Goal: Navigation & Orientation: Find specific page/section

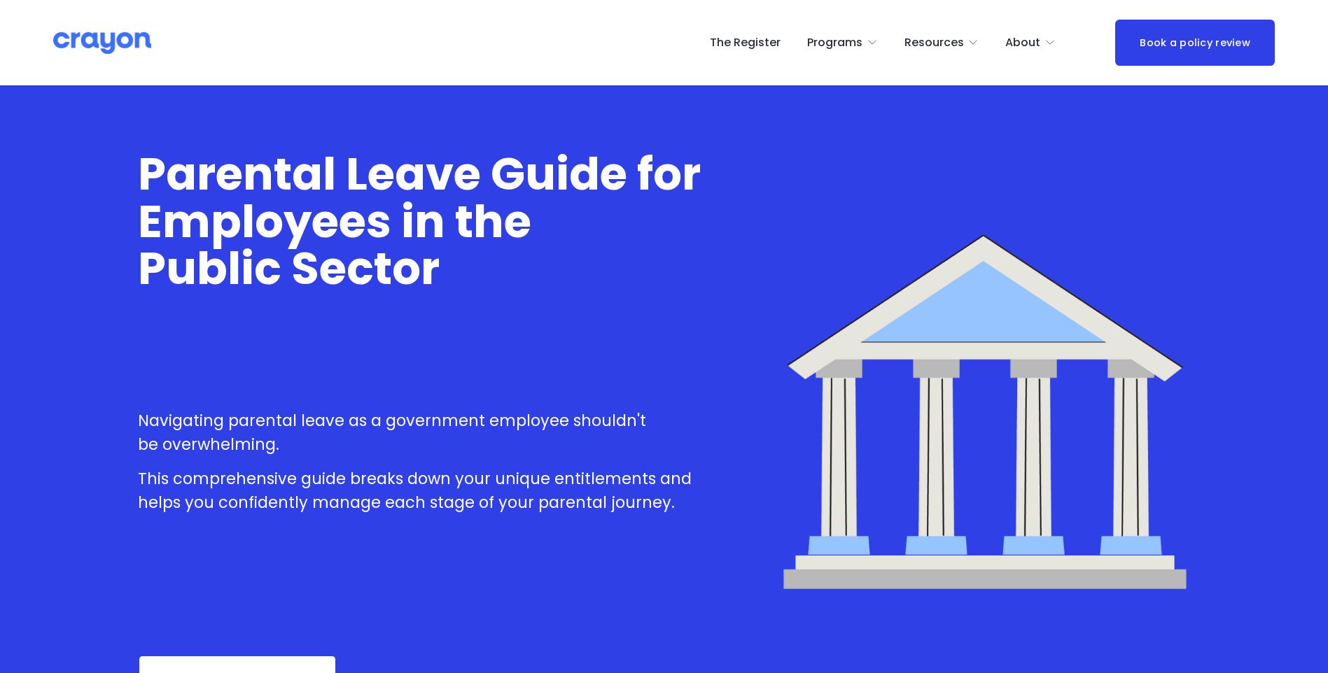
click at [755, 44] on link "The Register" at bounding box center [745, 42] width 71 height 22
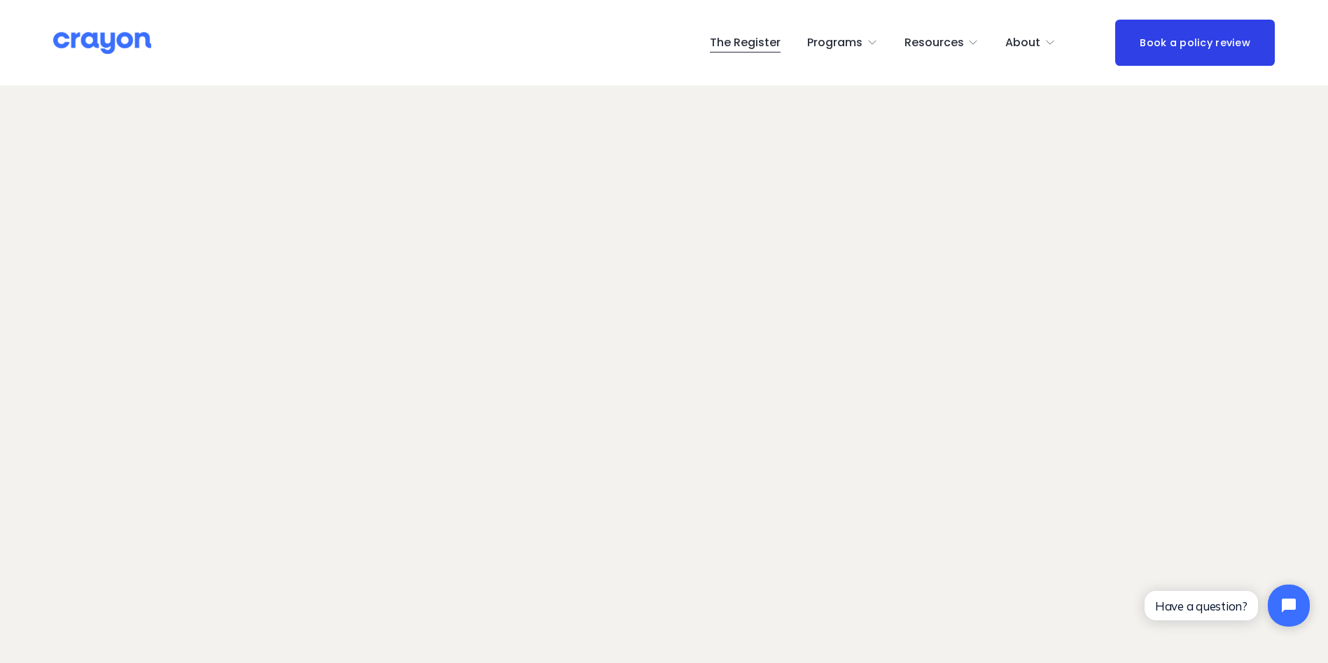
click at [0, 0] on span "Nest: Baby Prep" at bounding box center [0, 0] width 0 height 0
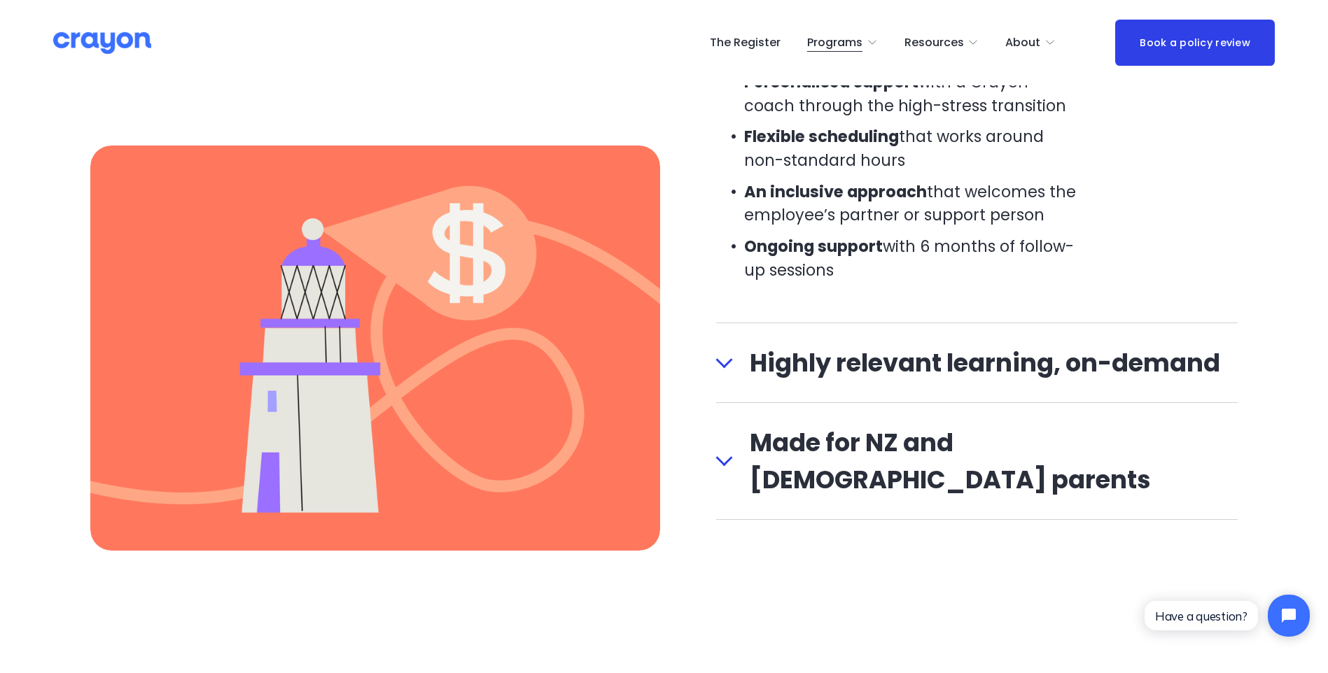
scroll to position [1683, 0]
click at [741, 371] on span "Highly relevant learning, on-demand" at bounding box center [985, 362] width 505 height 37
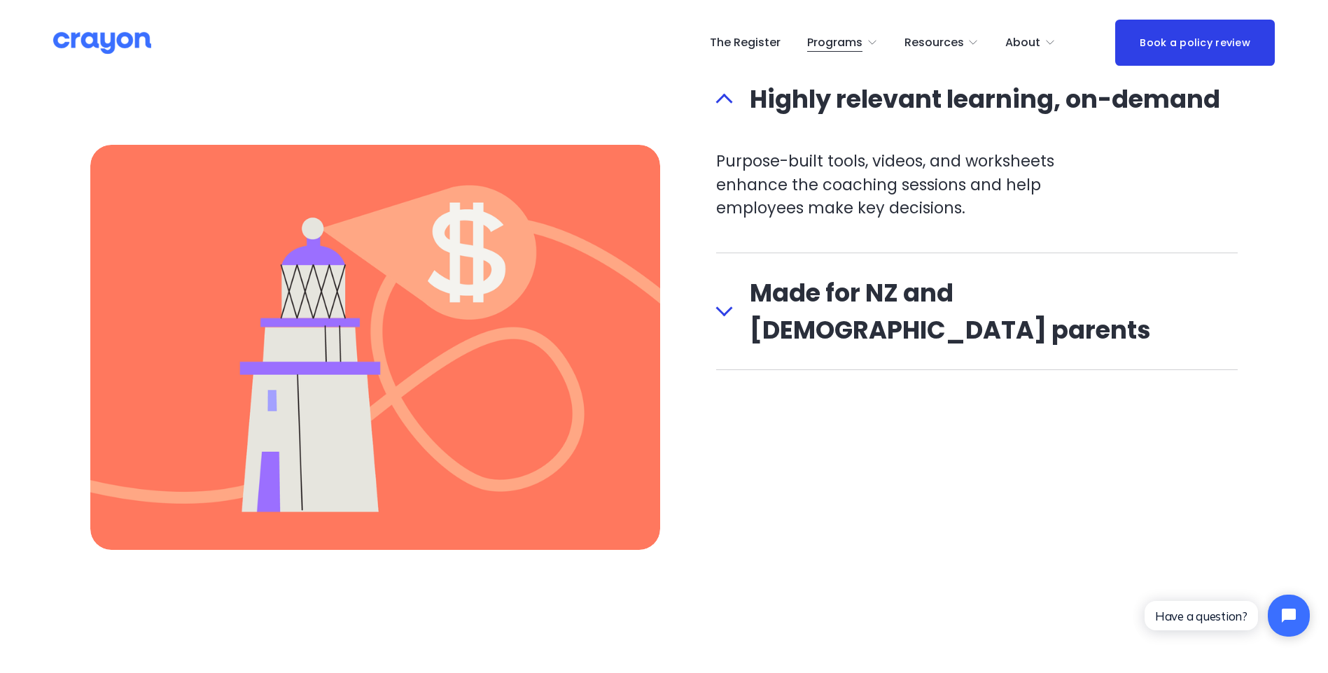
click at [743, 286] on span "Made for NZ and [DEMOGRAPHIC_DATA] parents" at bounding box center [985, 311] width 505 height 74
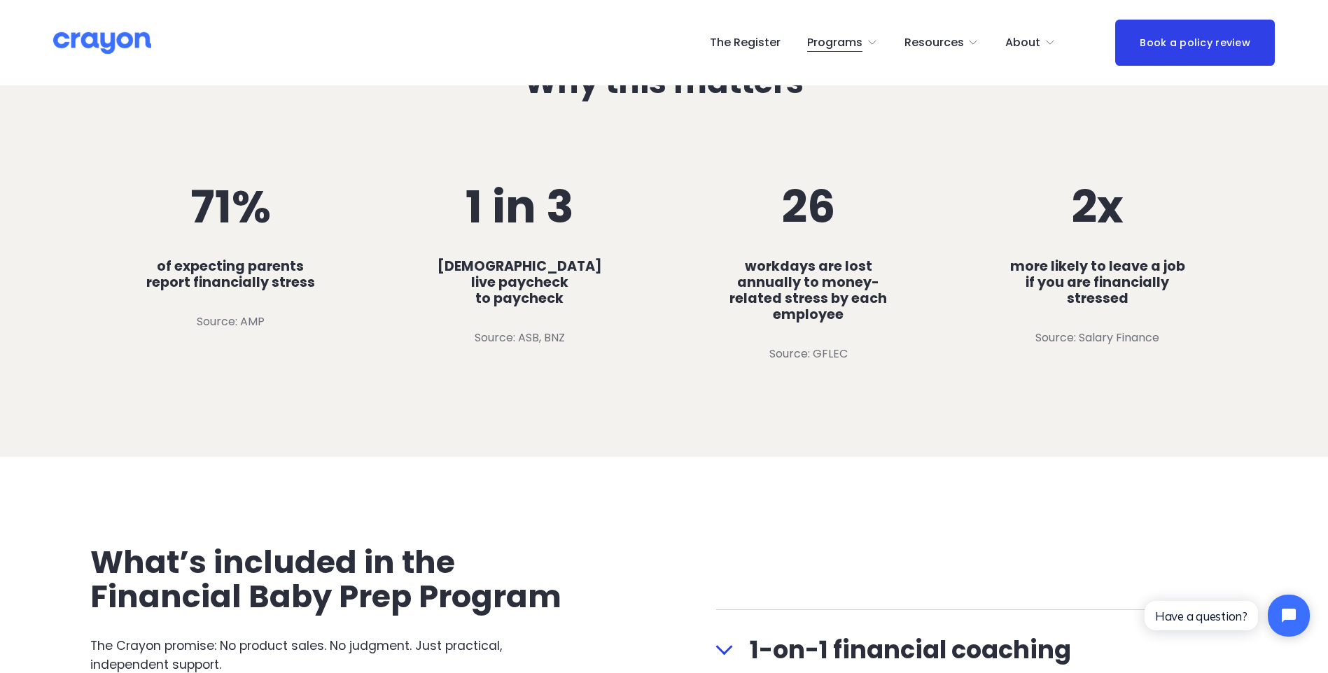
scroll to position [0, 0]
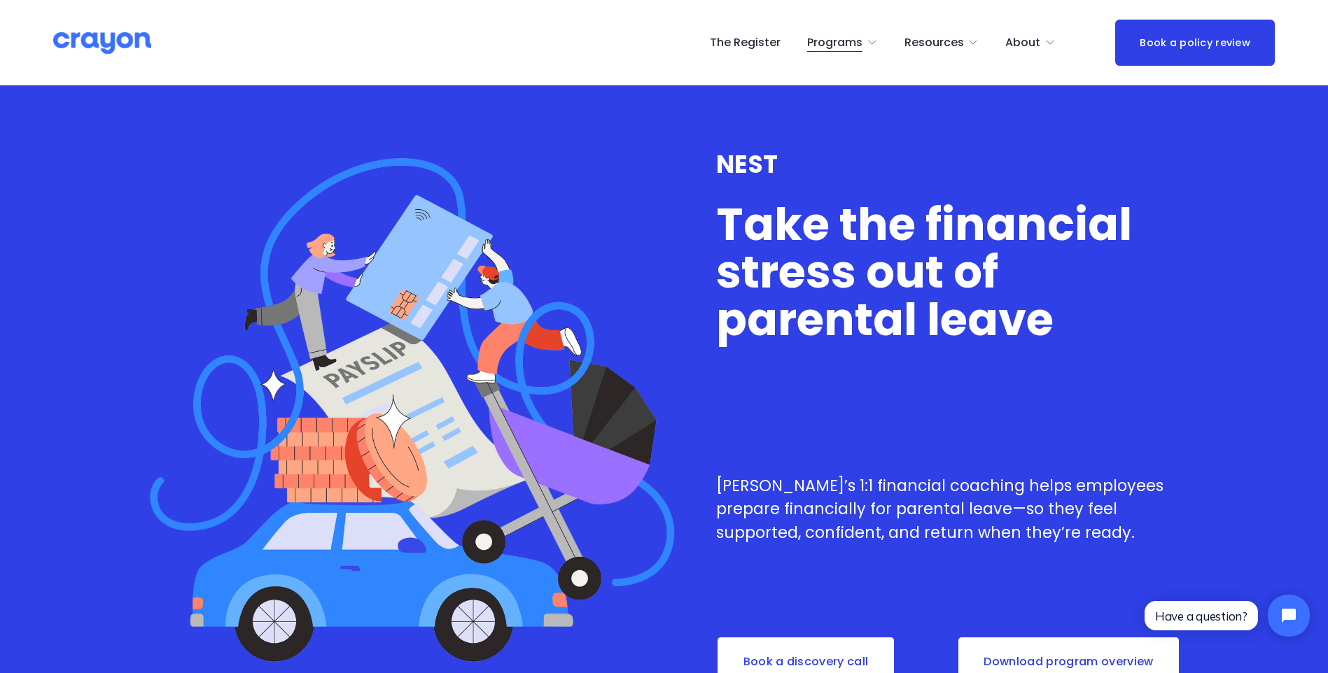
click at [757, 44] on link "The Register" at bounding box center [745, 42] width 71 height 22
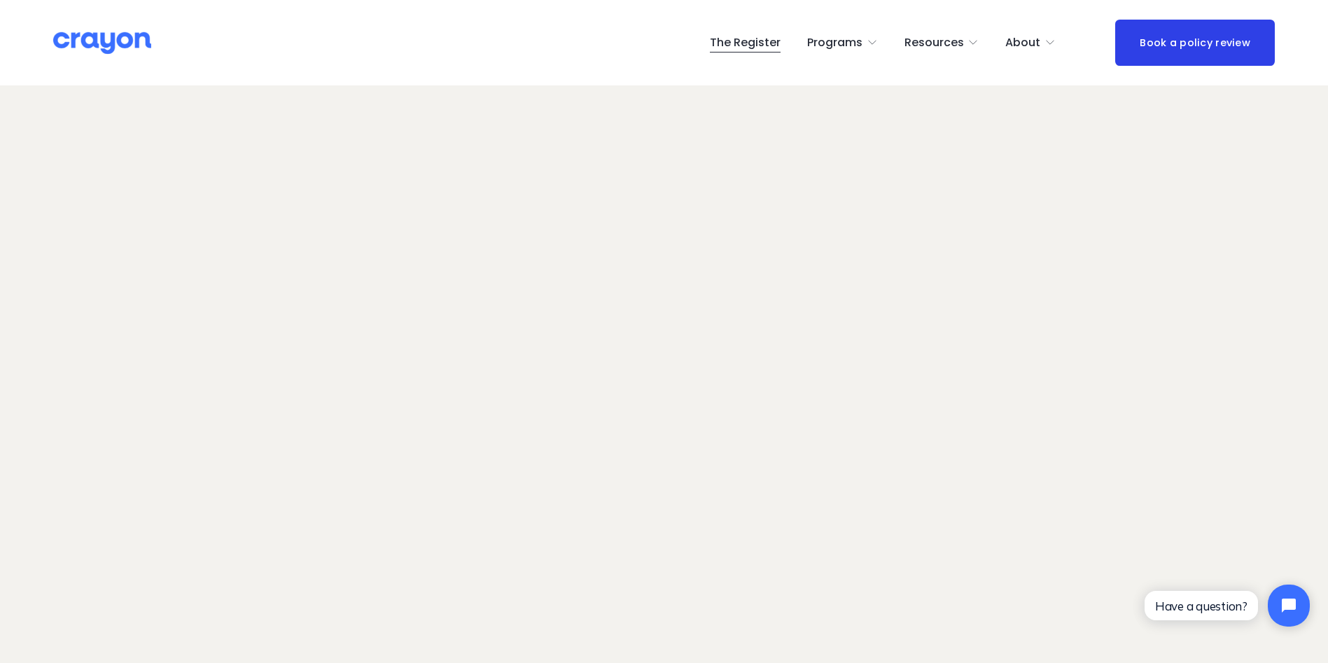
scroll to position [99, 0]
